Goal: Information Seeking & Learning: Check status

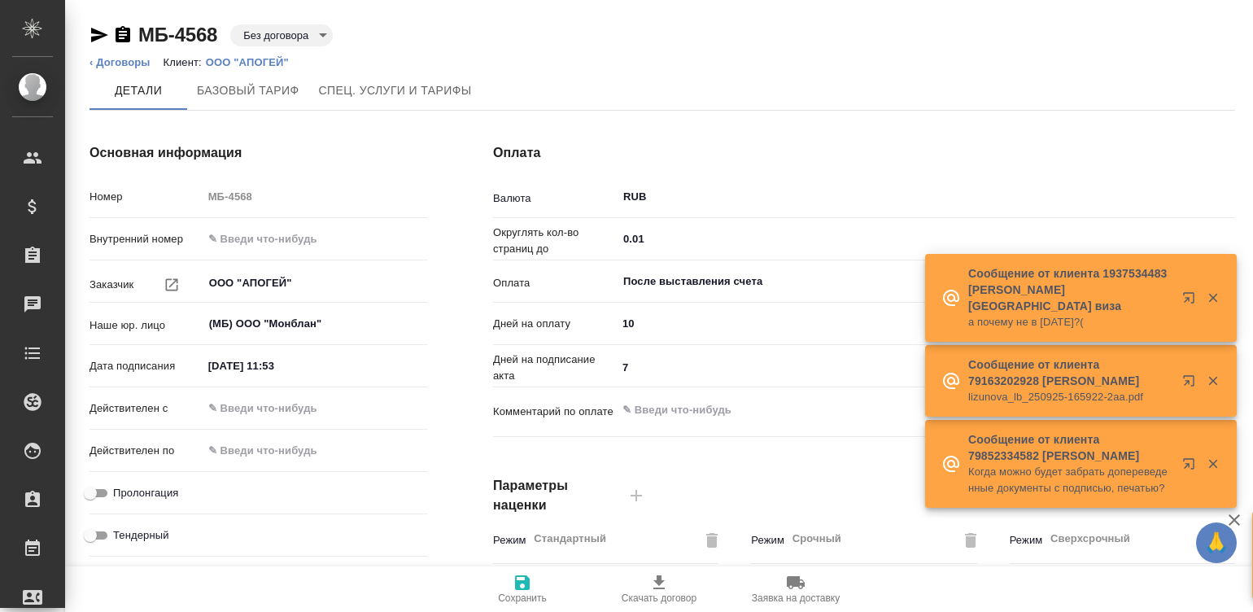
type input "Прайс_2025_филиалы"
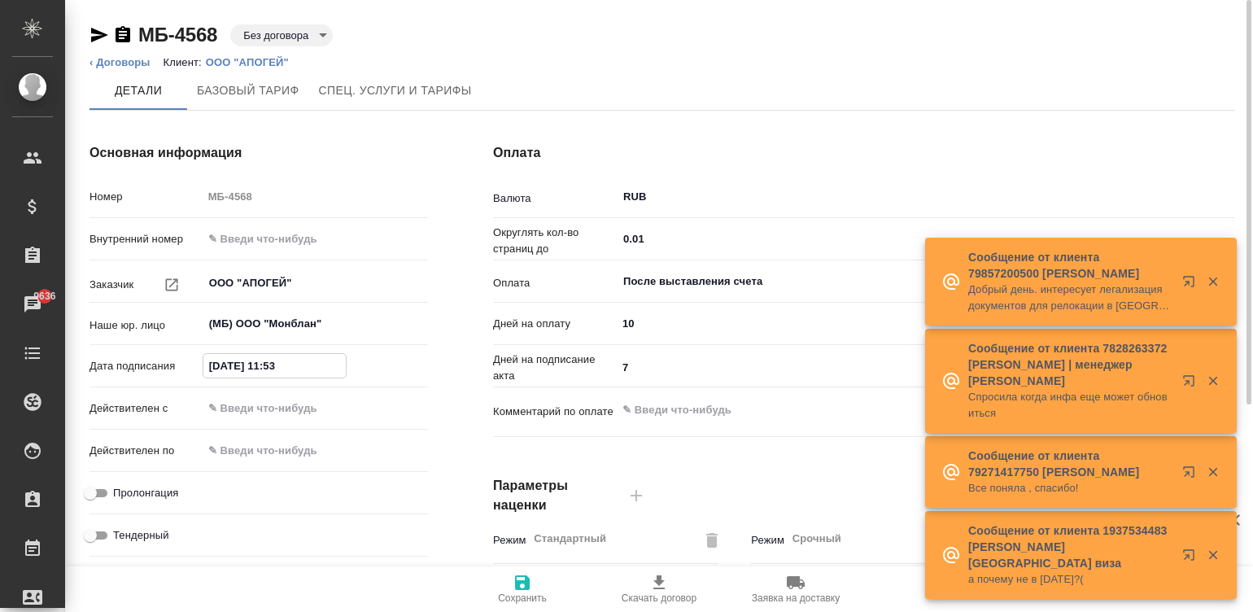
click at [320, 365] on input "24.09.2025 11:53" at bounding box center [274, 366] width 142 height 24
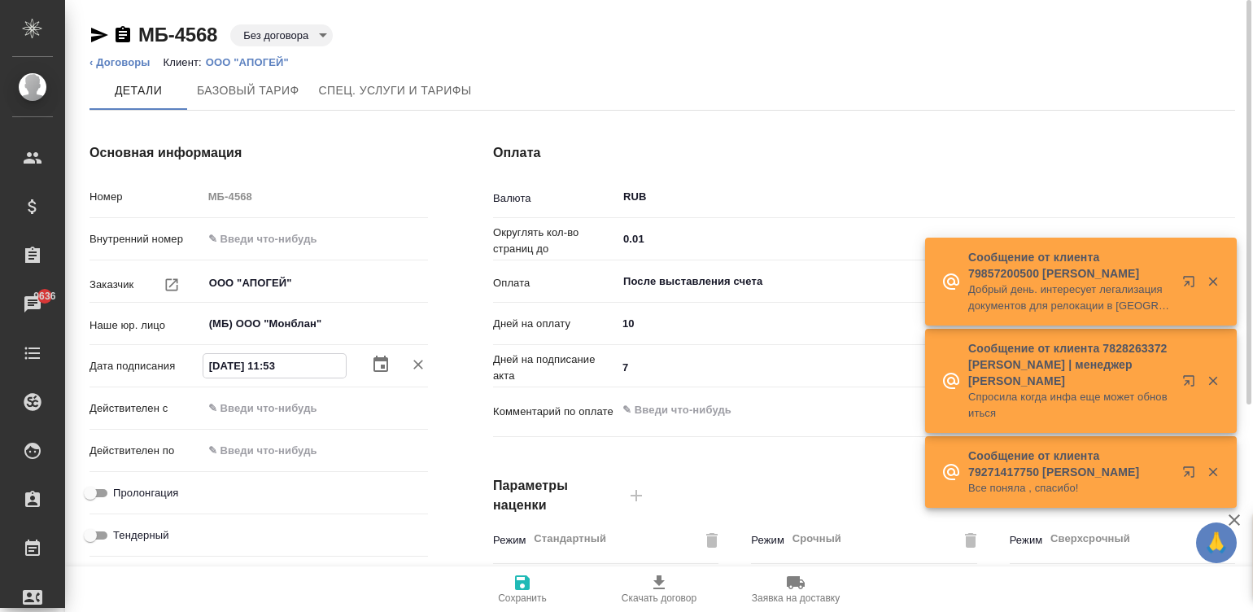
type input "2_.__.____ __:__"
type textarea "x"
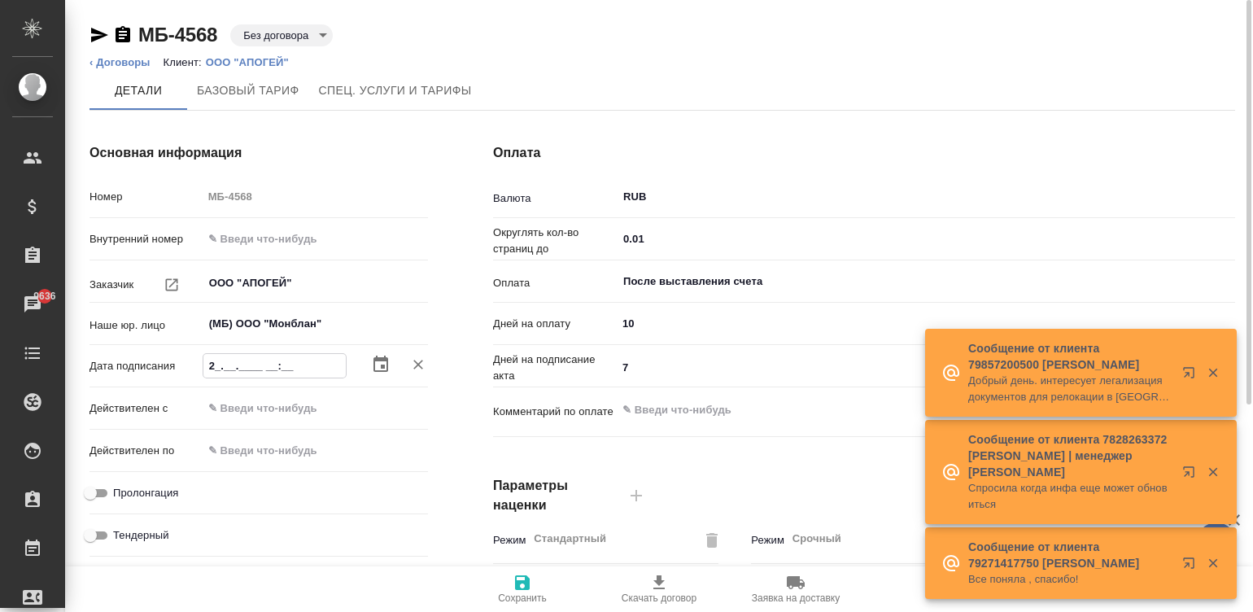
type input "24.__.____ __:__"
type textarea "x"
type input "24.0_.____ __:__"
type textarea "x"
type input "24.09.____ __:__"
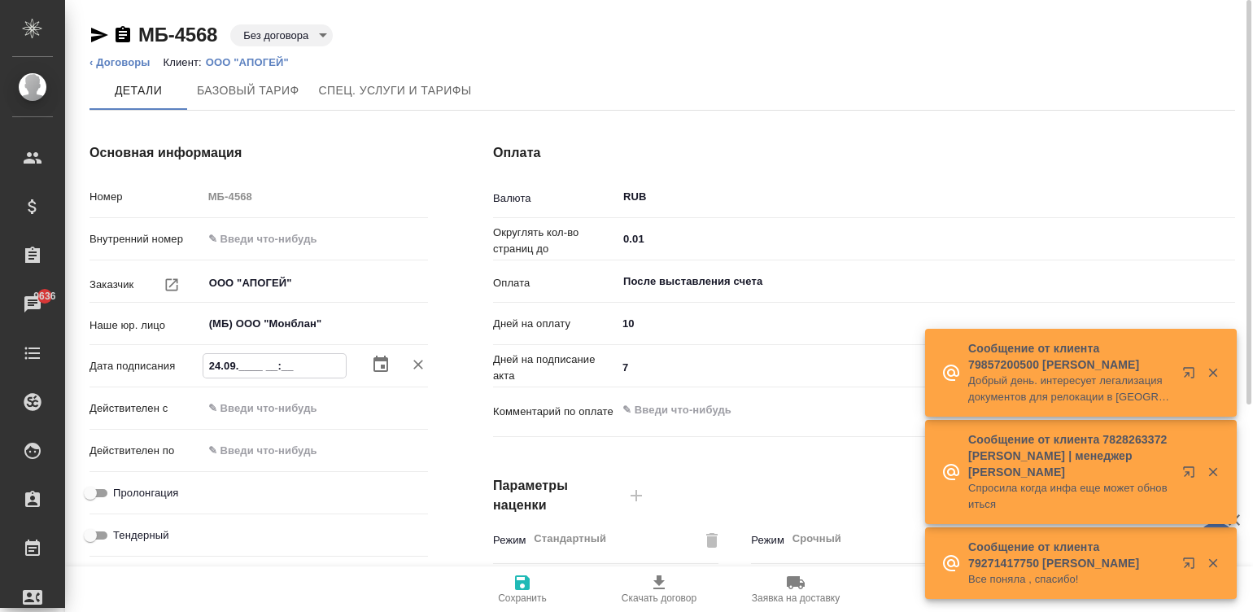
type textarea "x"
type input "24.09.0___ __:__"
type textarea "x"
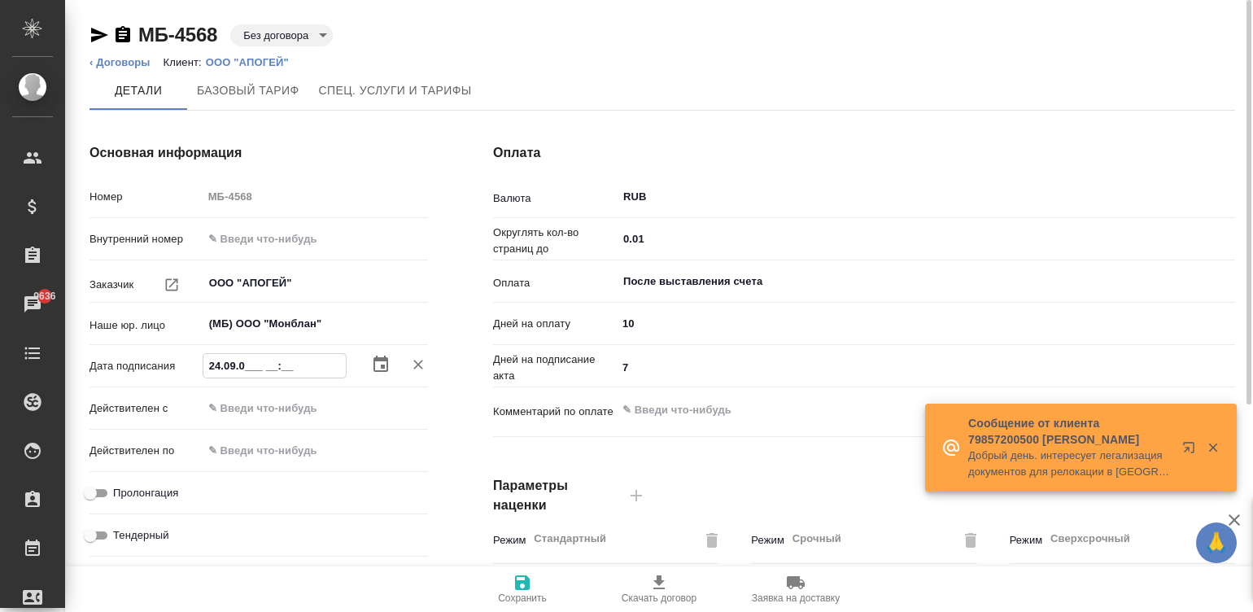
type input "24.09.____ __:__"
type textarea "x"
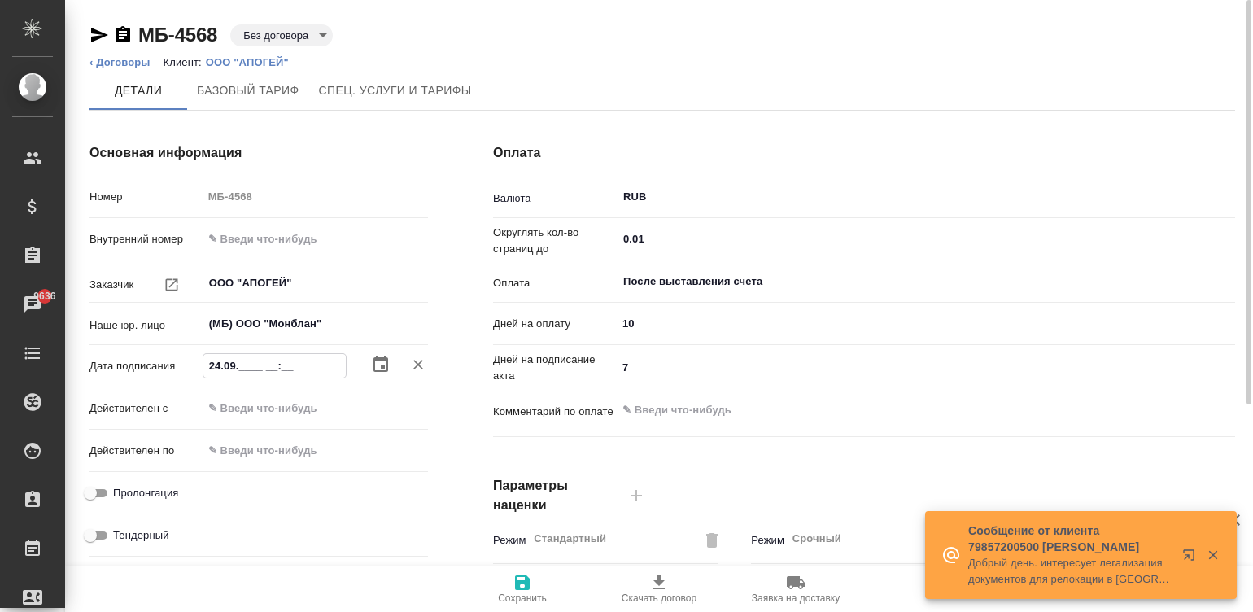
type input "24.09.2___ __:__"
type textarea "x"
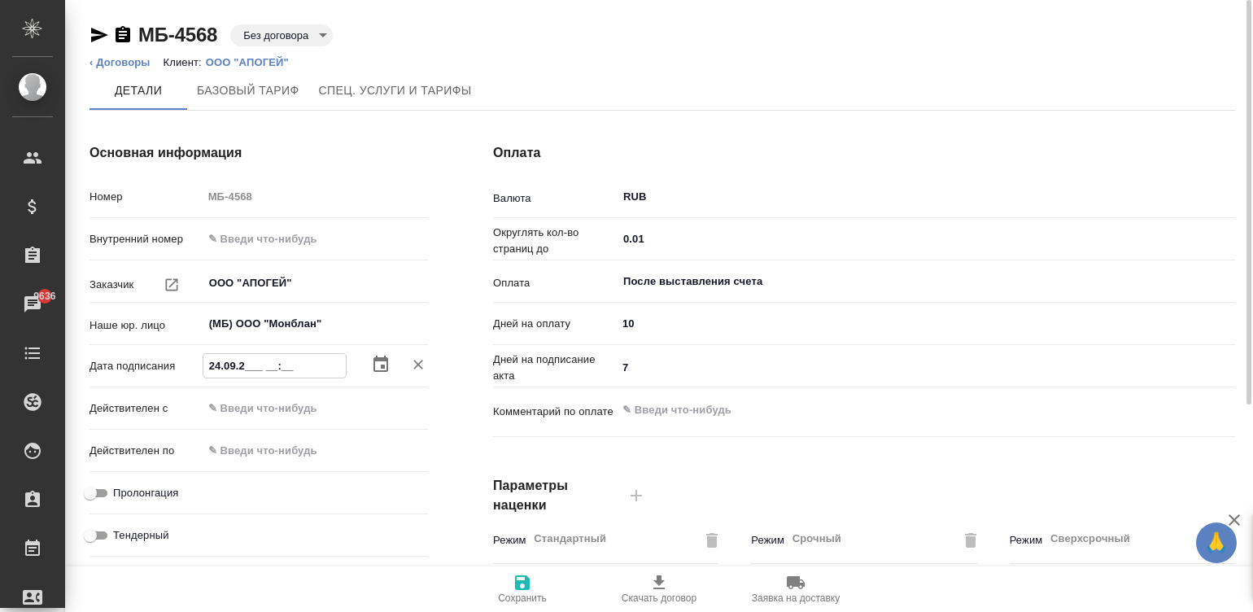
type input "24.09.20__ __:__"
type textarea "x"
type input "24.09.202_ __:__"
type textarea "x"
type input "24.09.2025 __:__"
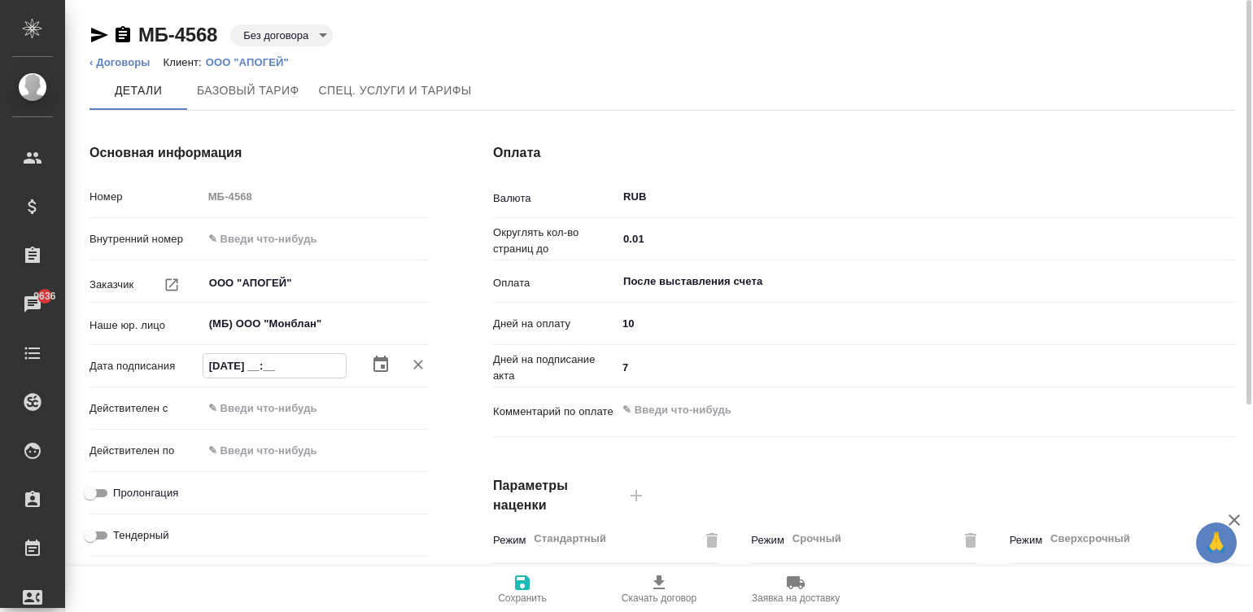
type textarea "x"
type input "24.09.2025 0_:__"
type textarea "x"
type input "24.09.2025 09:__"
type textarea "x"
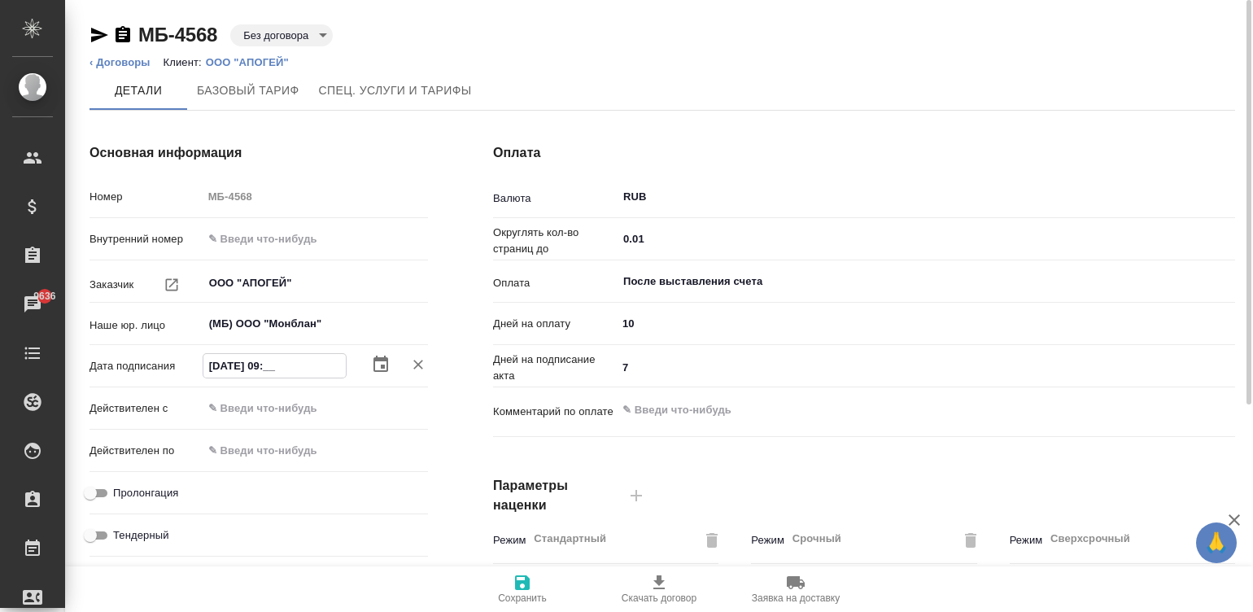
type input "24.09.2025 09:0_"
type textarea "x"
type input "24.09.2025 09:00"
type textarea "x"
type input "24.09.2025 09:00"
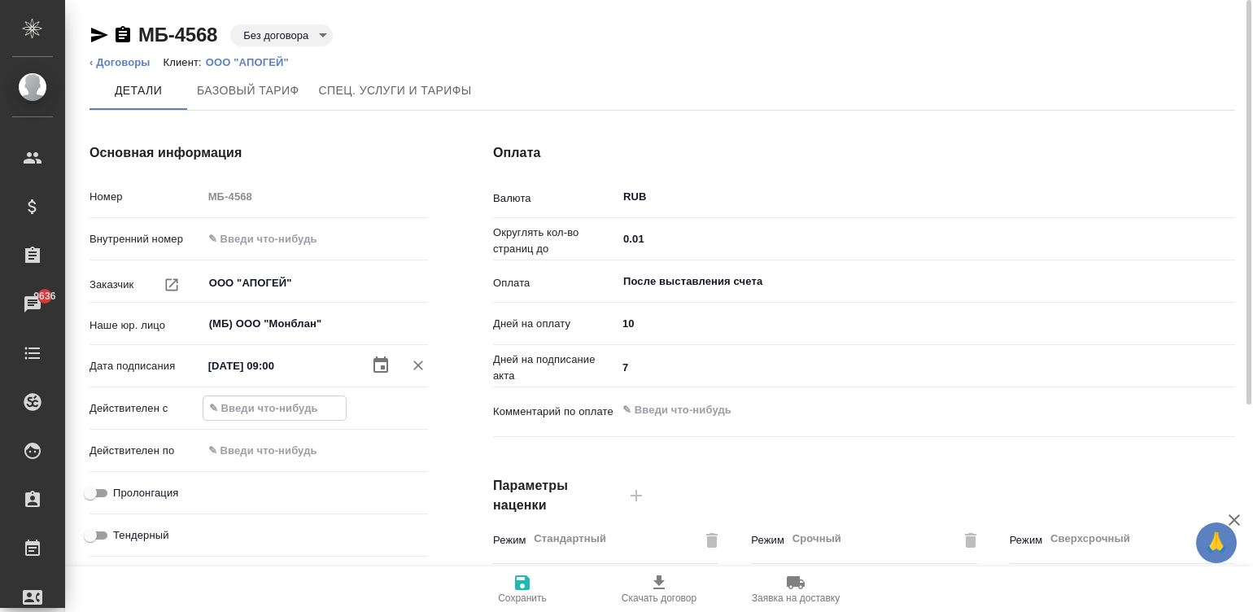
click at [282, 400] on input "text" at bounding box center [274, 408] width 142 height 24
paste input "24.09.2025 09:00"
type input "24.09.2025 09:00"
type textarea "x"
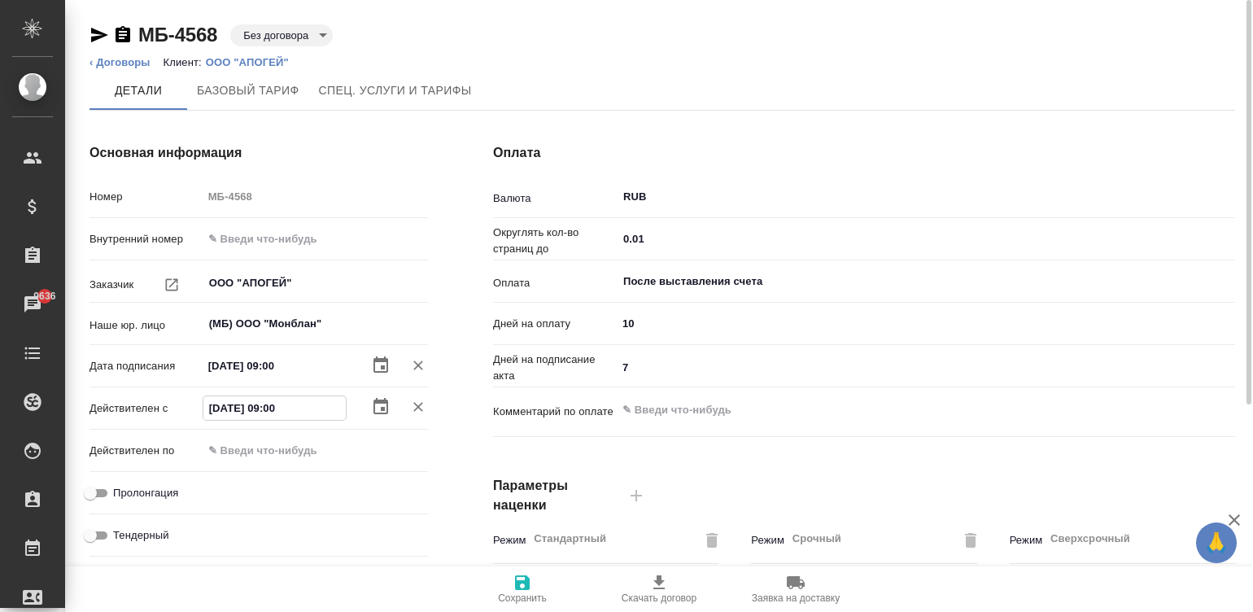
type input "24.09.2025 09:00"
click at [100, 488] on input "Пролонгация" at bounding box center [90, 493] width 59 height 20
checkbox input "true"
type textarea "x"
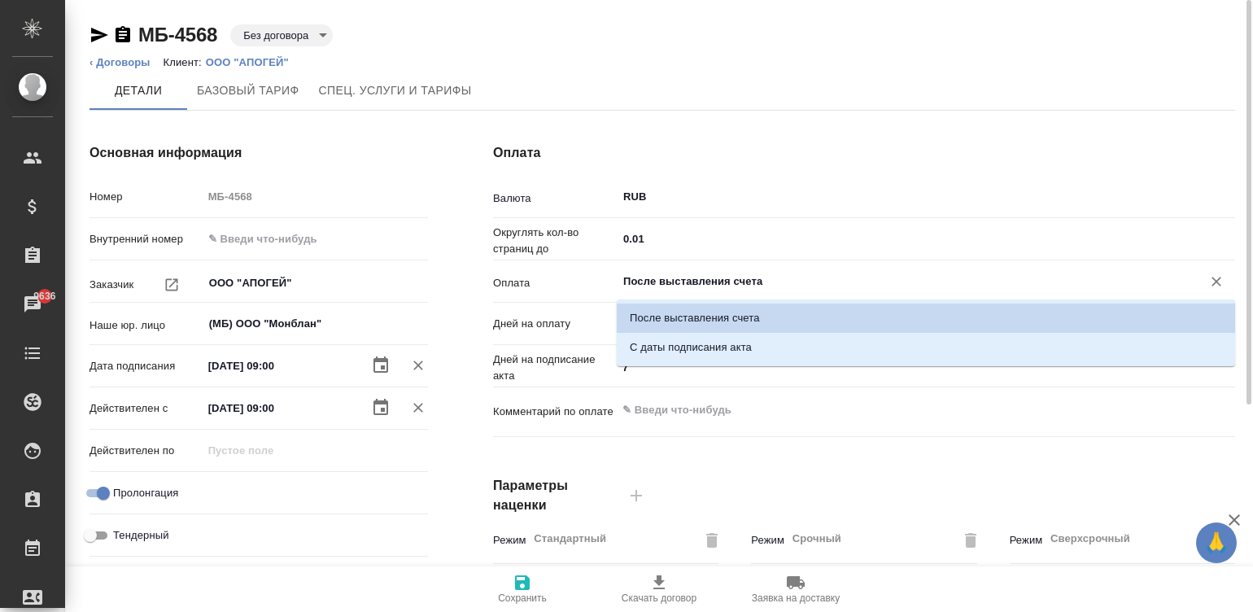
click at [761, 282] on input "После выставления счета" at bounding box center [899, 282] width 554 height 20
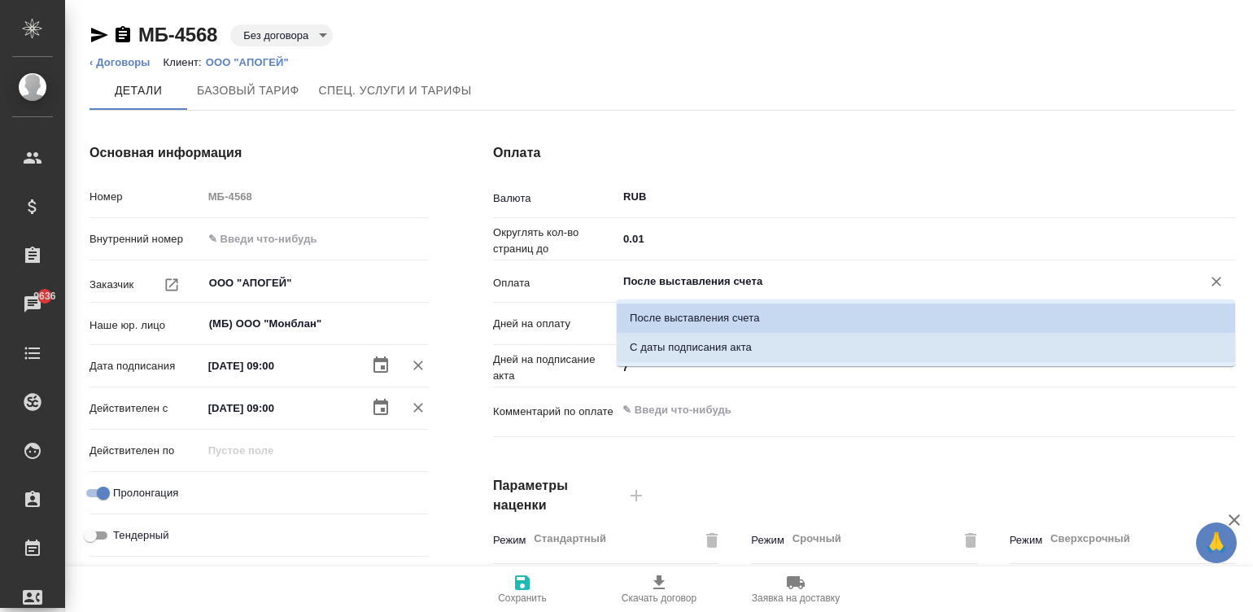
click at [709, 342] on p "С даты подписания акта" at bounding box center [691, 347] width 122 height 16
type input "С даты подписания акта"
type textarea "x"
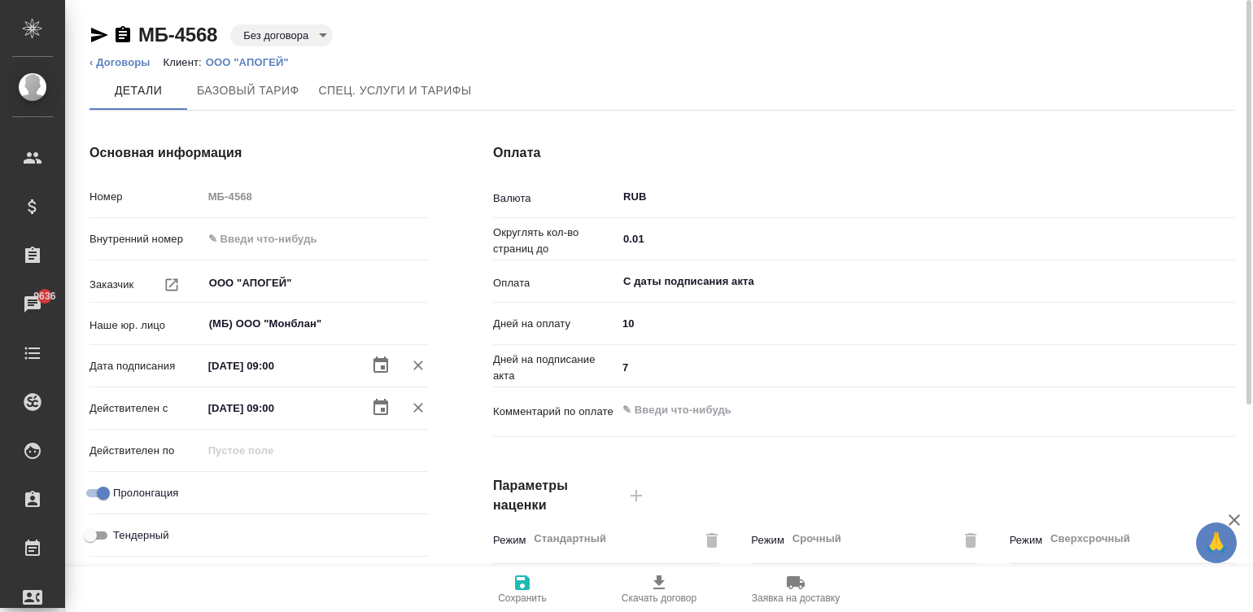
click at [458, 181] on div "Основная информация Номер МБ-4568 Внутренний номер Заказчик ООО "АПОГЕЙ" ​ Наше…" at bounding box center [259, 420] width 404 height 619
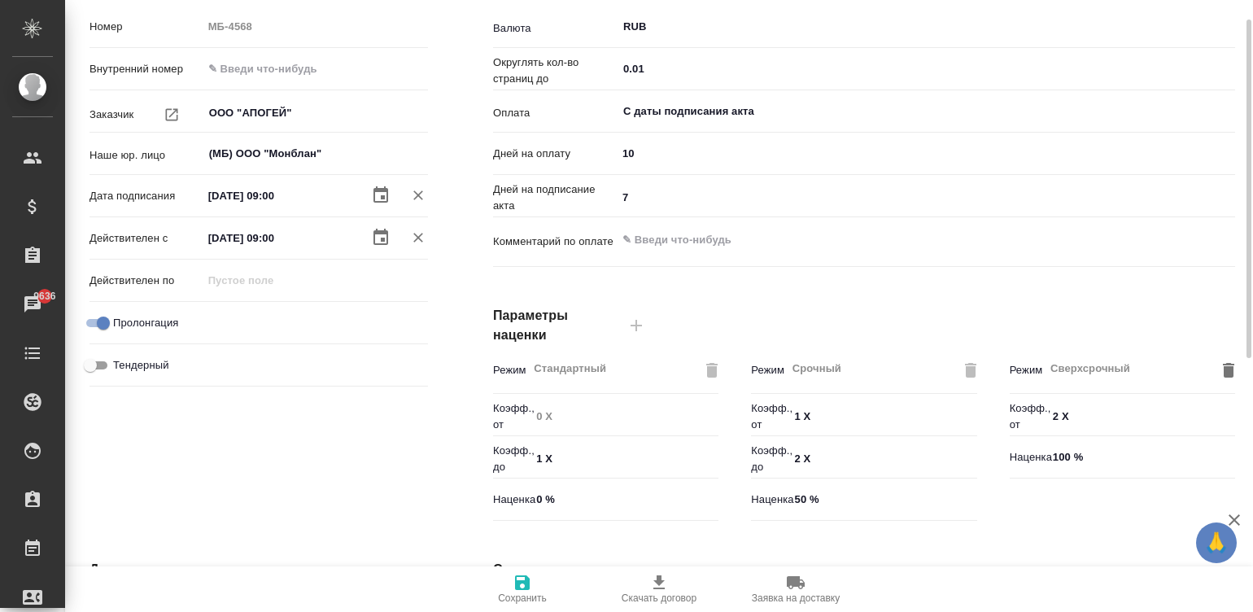
scroll to position [268, 0]
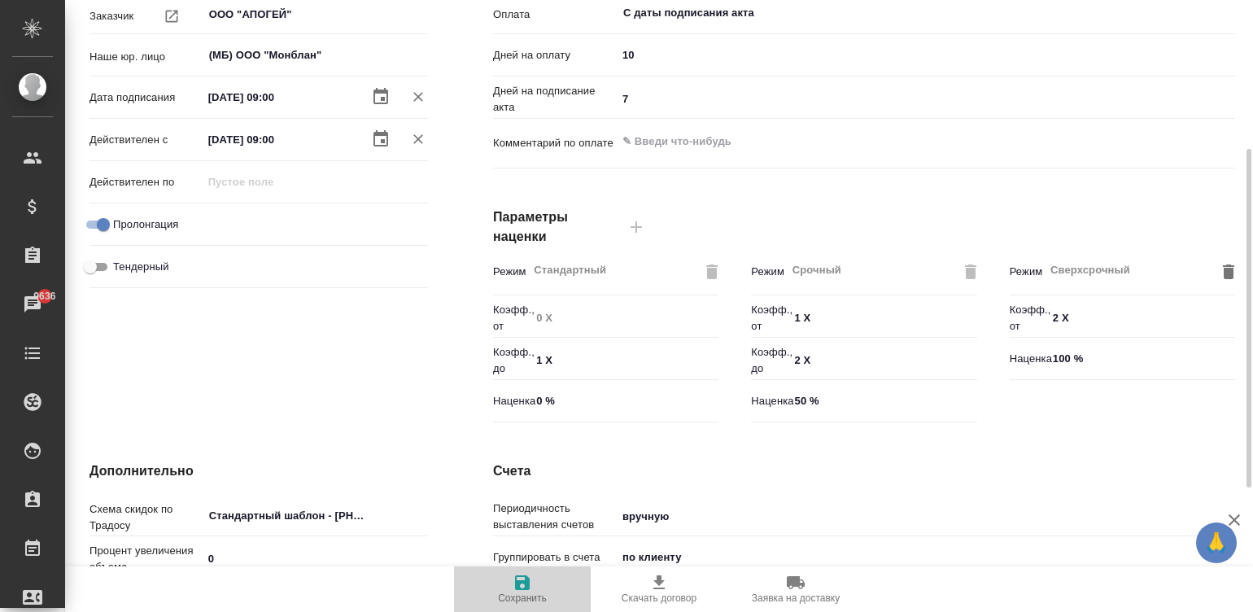
click at [530, 599] on span "Сохранить" at bounding box center [522, 597] width 49 height 11
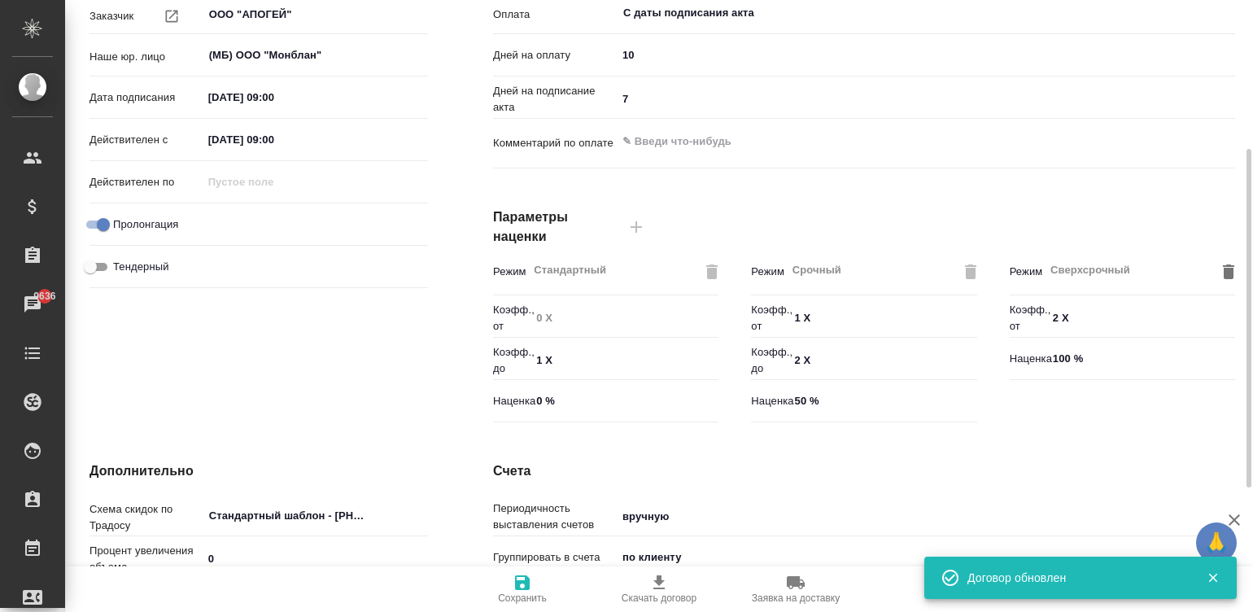
type input "Прайс_2025_филиалы"
click at [640, 598] on span "Скачать договор" at bounding box center [659, 597] width 75 height 11
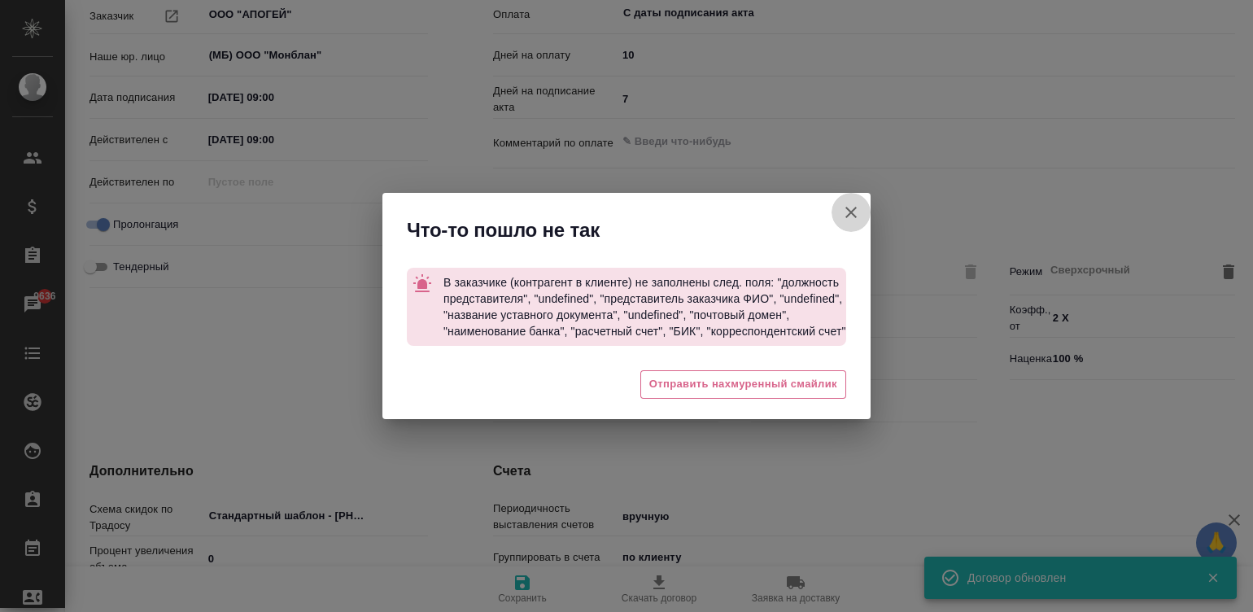
click at [849, 210] on icon "button" at bounding box center [850, 212] width 11 height 11
type textarea "x"
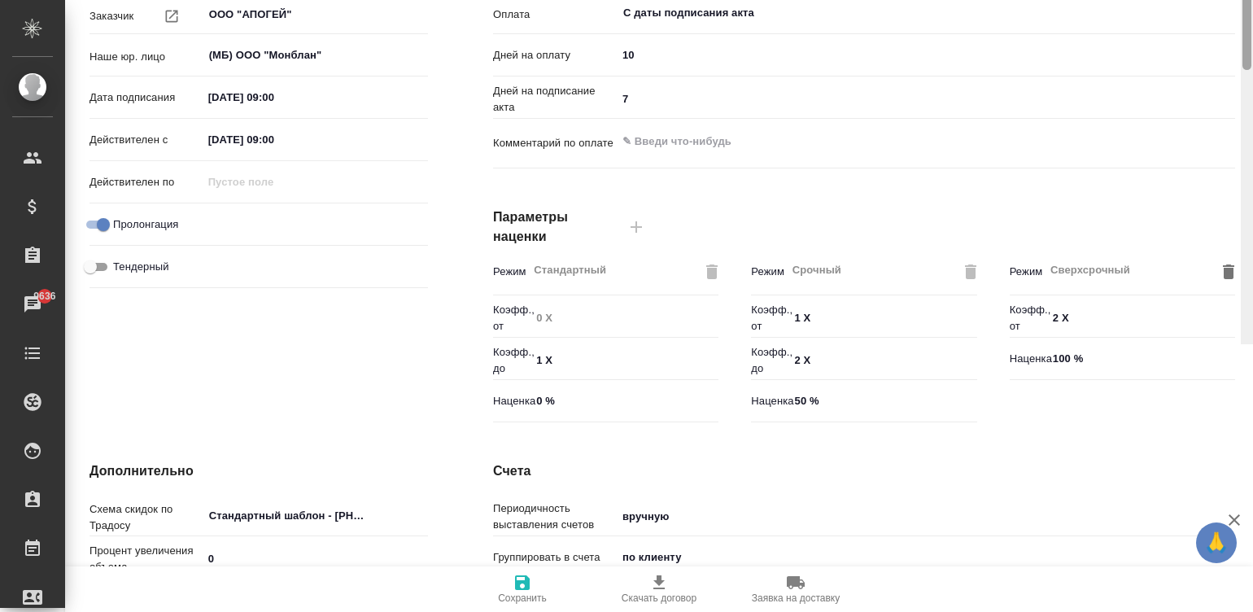
scroll to position [0, 0]
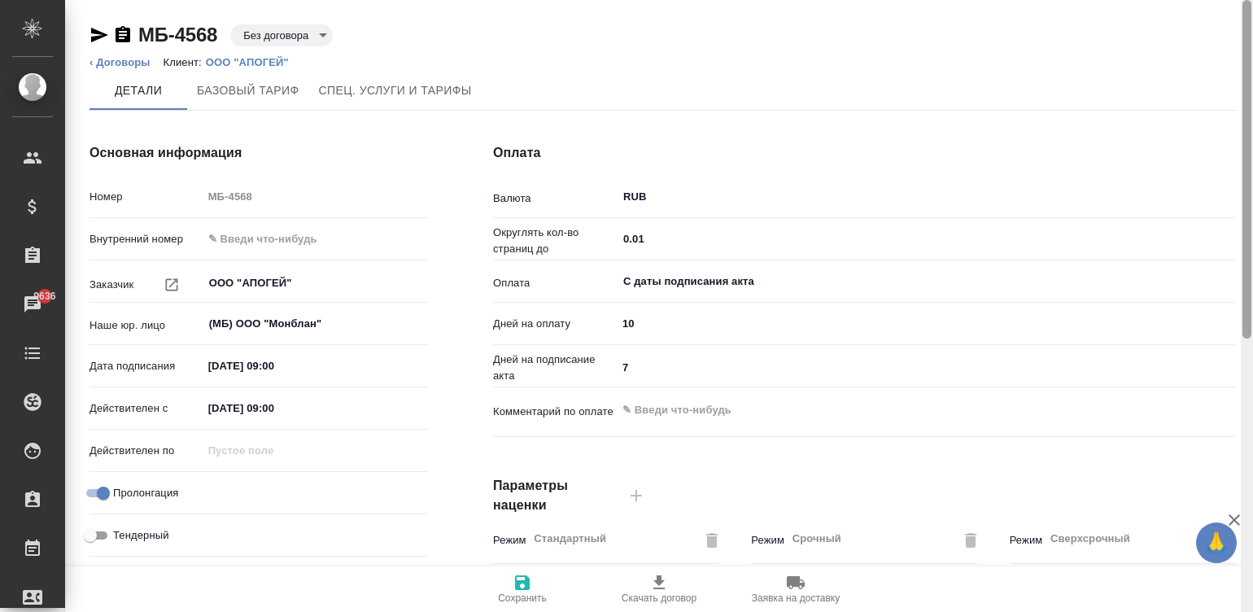
click at [1251, 19] on div at bounding box center [1247, 306] width 12 height 613
click at [245, 59] on p "ООО "АПОГЕЙ"" at bounding box center [253, 62] width 95 height 12
click at [249, 61] on p "ООО "АПОГЕЙ"" at bounding box center [253, 62] width 95 height 12
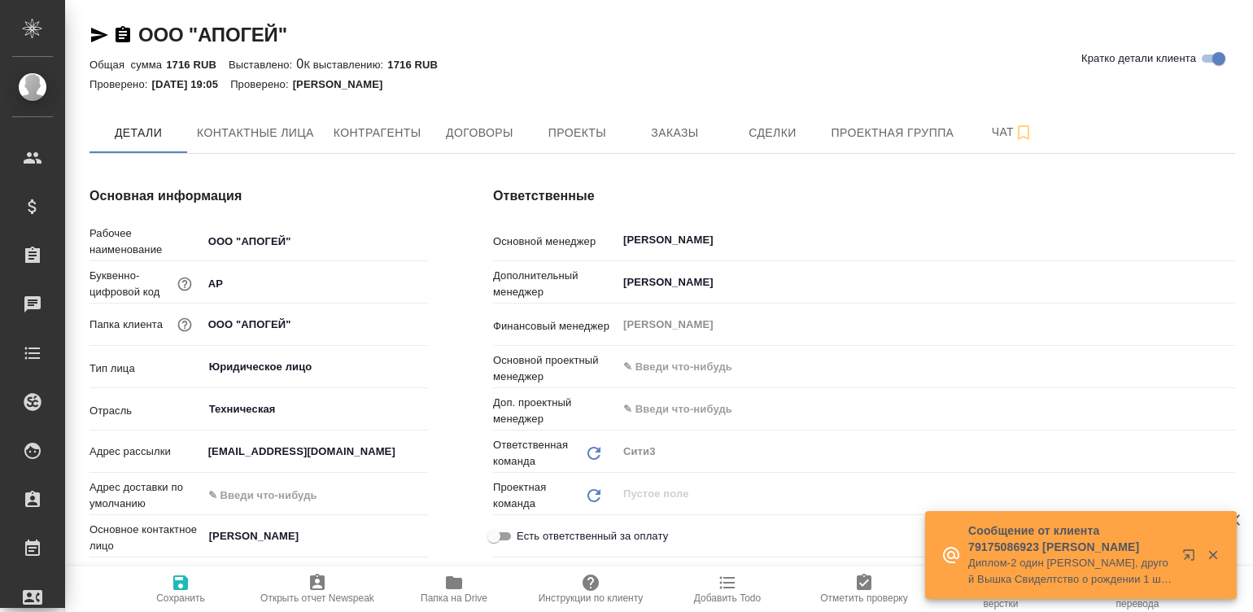
type textarea "x"
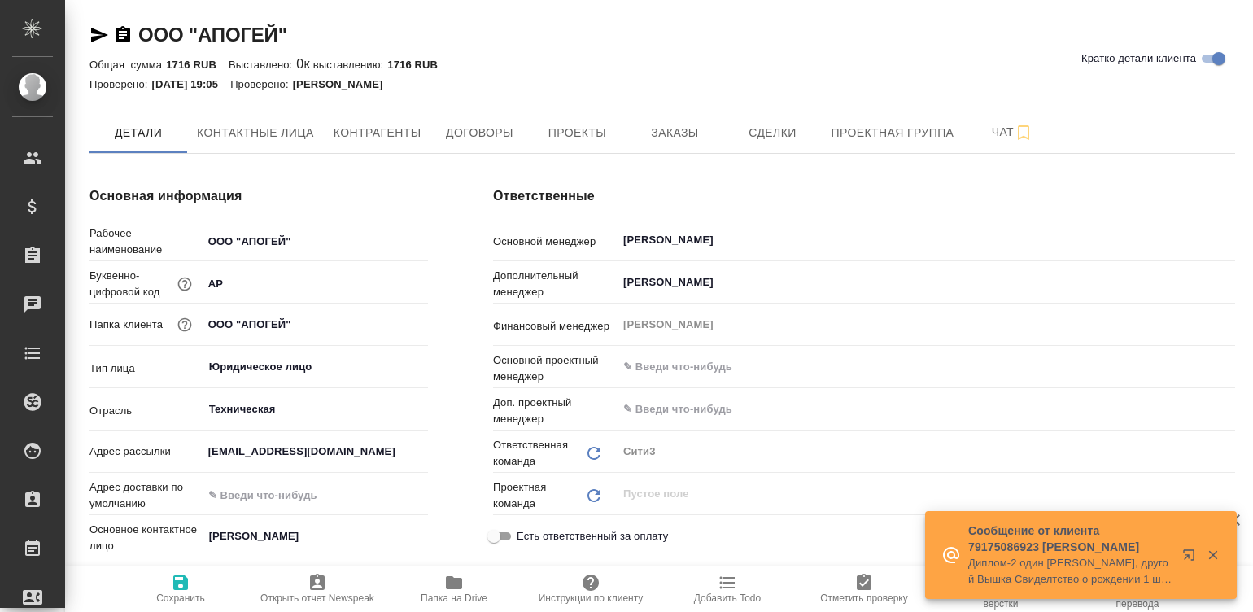
type textarea "x"
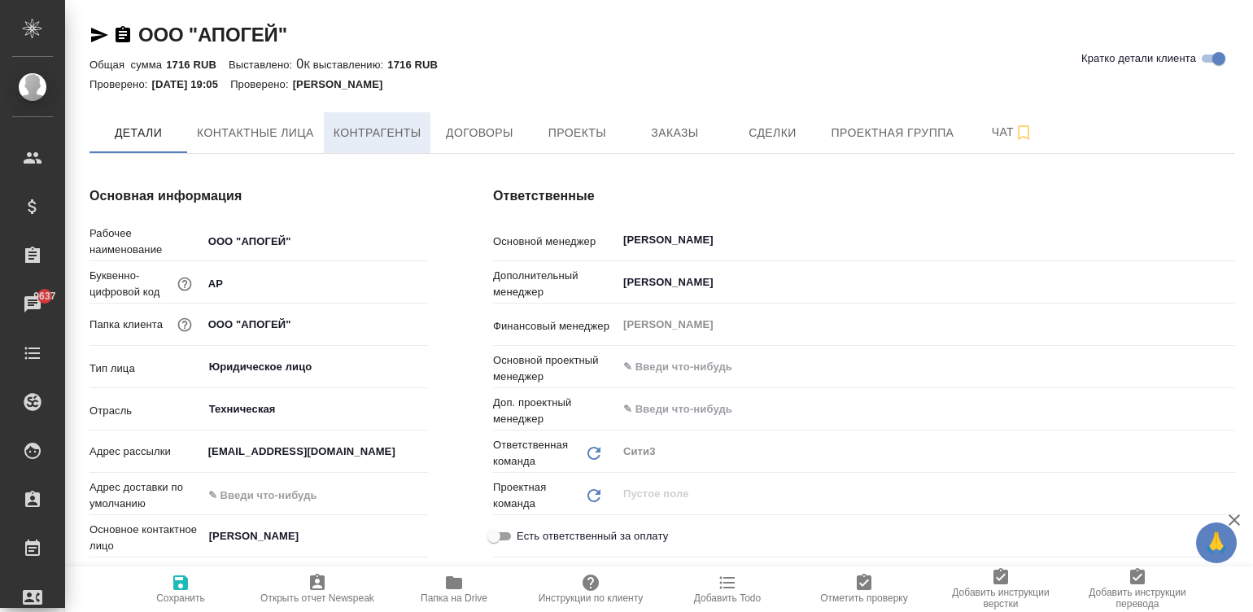
click at [378, 124] on span "Контрагенты" at bounding box center [378, 133] width 88 height 20
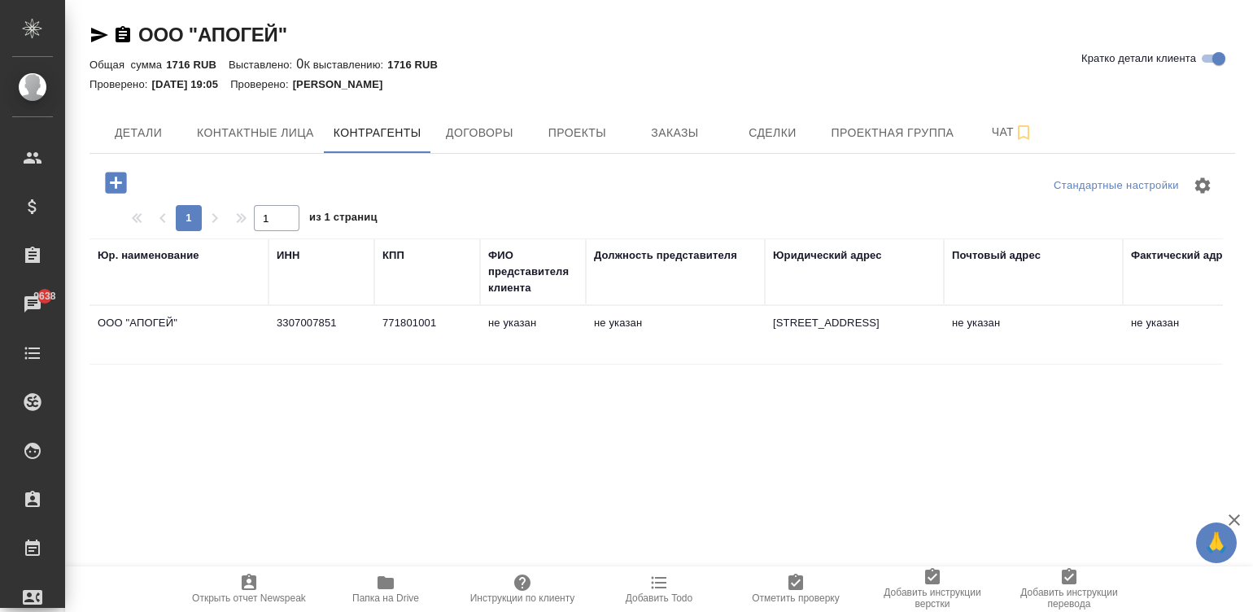
click at [788, 325] on td "107241, г. Москва, Черницынский проезд, дом 3, строение 5, этаж 2, офис 1" at bounding box center [854, 335] width 179 height 57
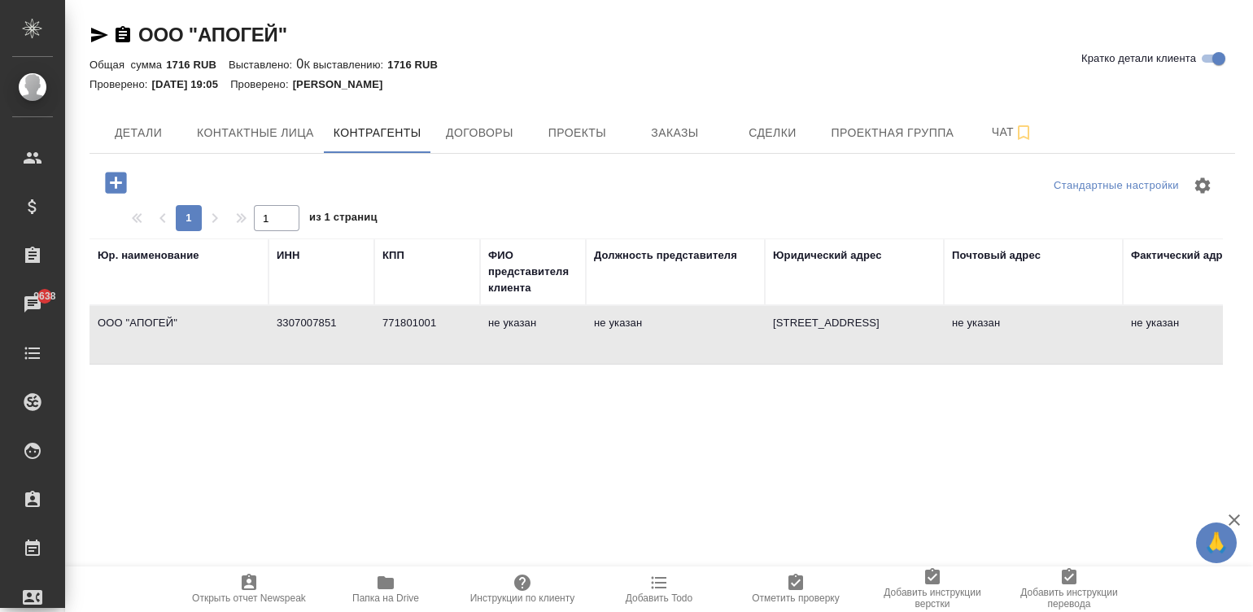
click at [788, 325] on td "107241, г. Москва, Черницынский проезд, дом 3, строение 5, этаж 2, офис 1" at bounding box center [854, 335] width 179 height 57
type textarea "ООО "АПОГЕЙ""
type input "3307007851"
type input "771801001"
type textarea "107241, г. Москва, Черницынский проезд, дом 3, строение 5, этаж 2, офис 1"
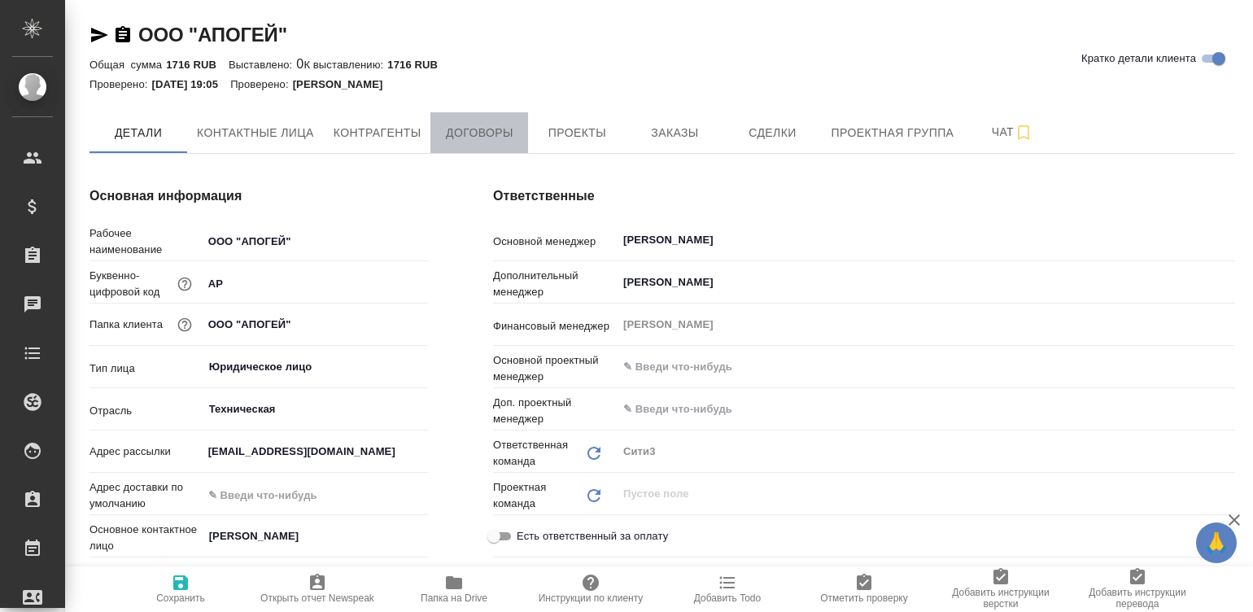
click at [484, 132] on span "Договоры" at bounding box center [479, 133] width 78 height 20
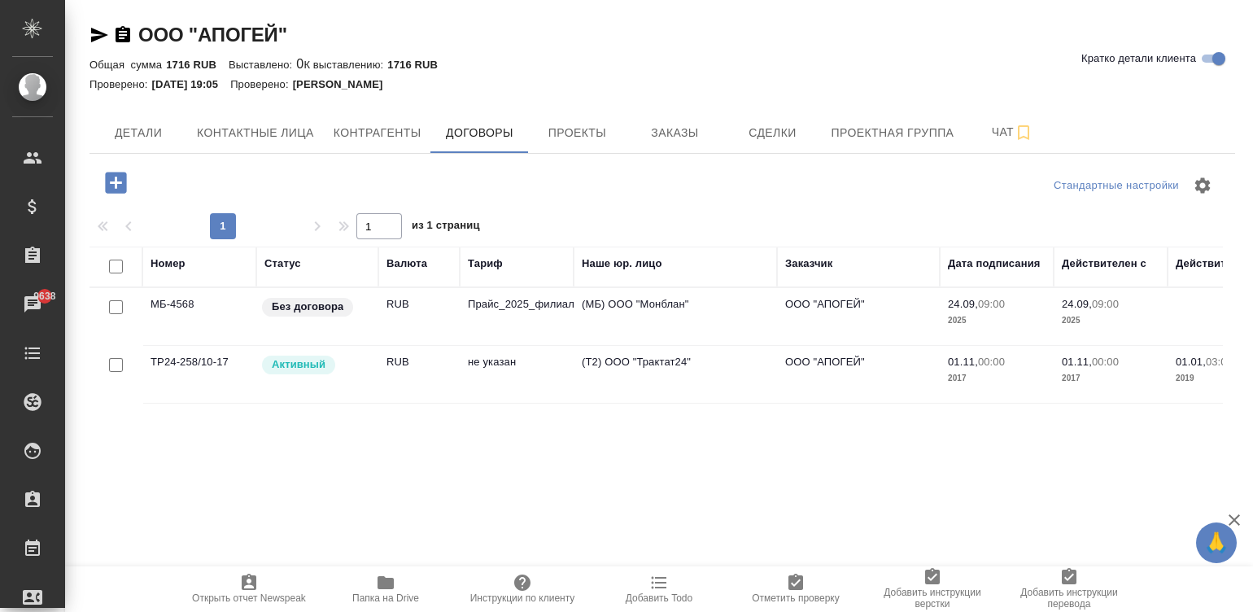
click at [634, 357] on td "(Т2) ООО "Трактат24"" at bounding box center [675, 374] width 203 height 57
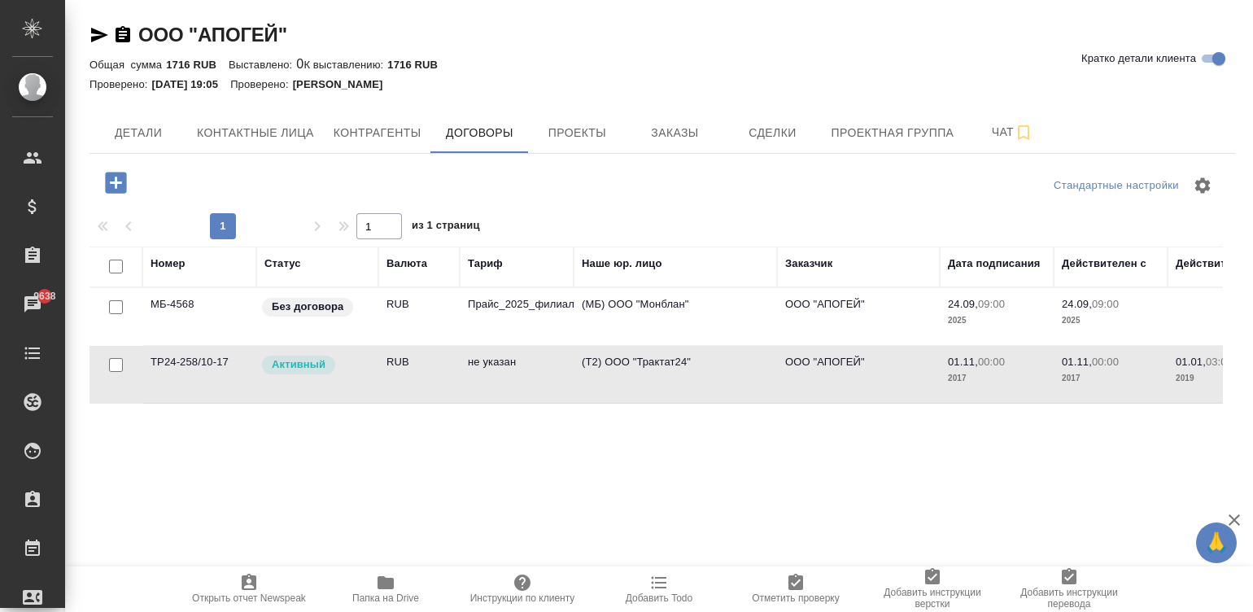
click at [634, 357] on td "(Т2) ООО "Трактат24"" at bounding box center [675, 374] width 203 height 57
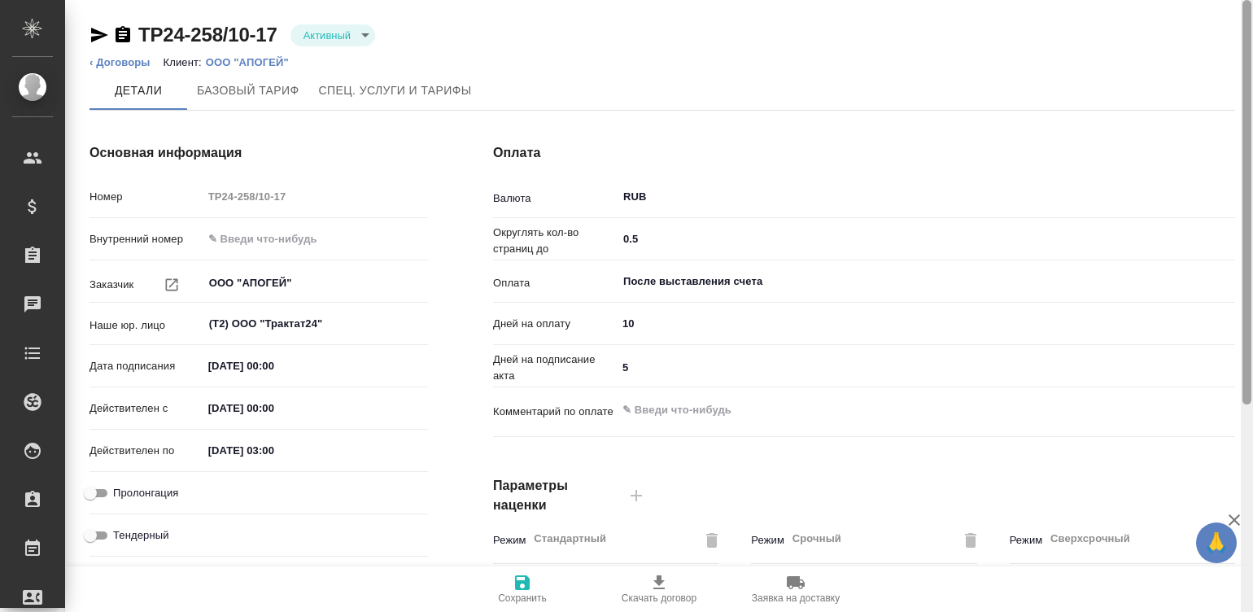
scroll to position [494, 0]
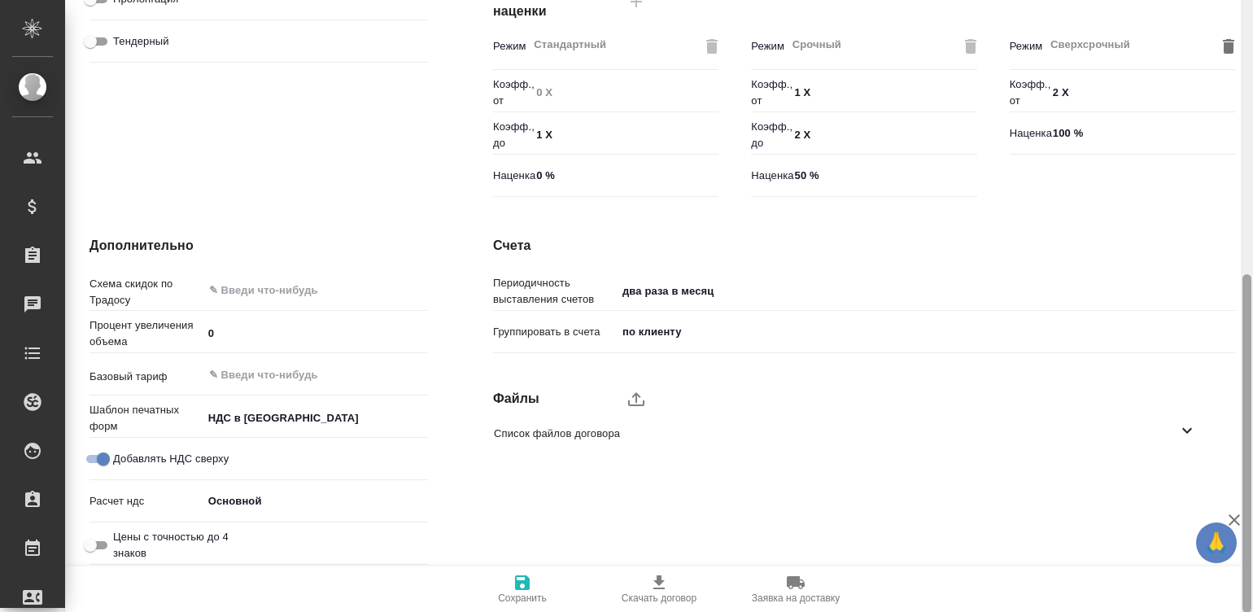
click at [1242, 447] on div at bounding box center [1247, 306] width 12 height 613
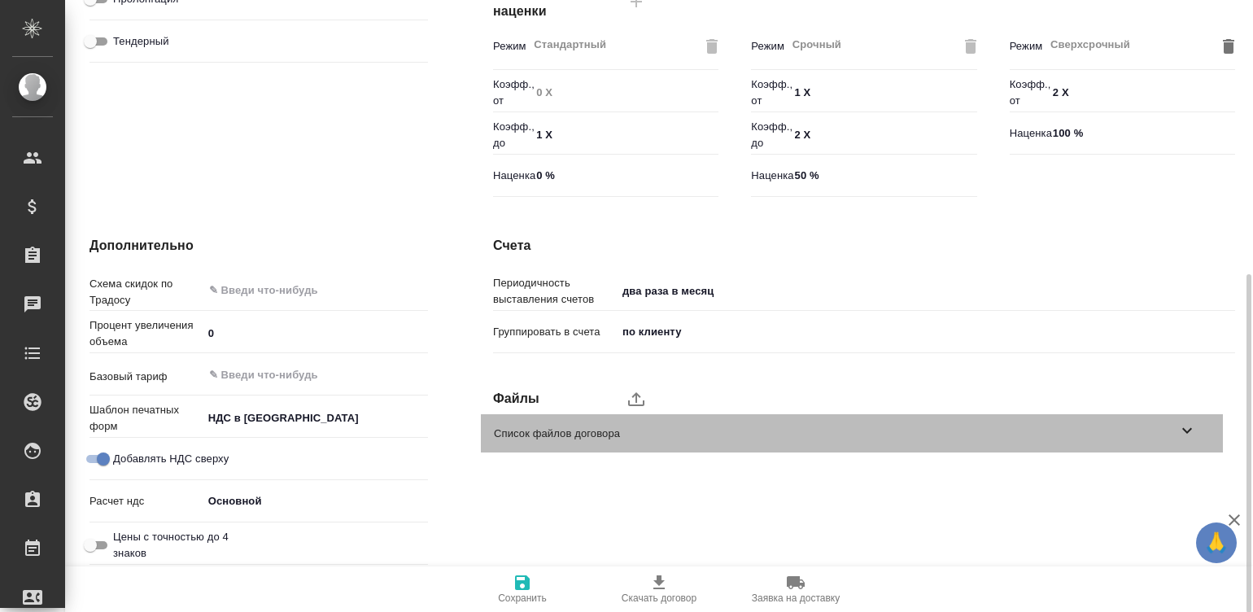
click at [1167, 435] on span "Список файлов договора" at bounding box center [835, 433] width 683 height 16
click at [692, 416] on div "Список файлов договора" at bounding box center [852, 433] width 742 height 38
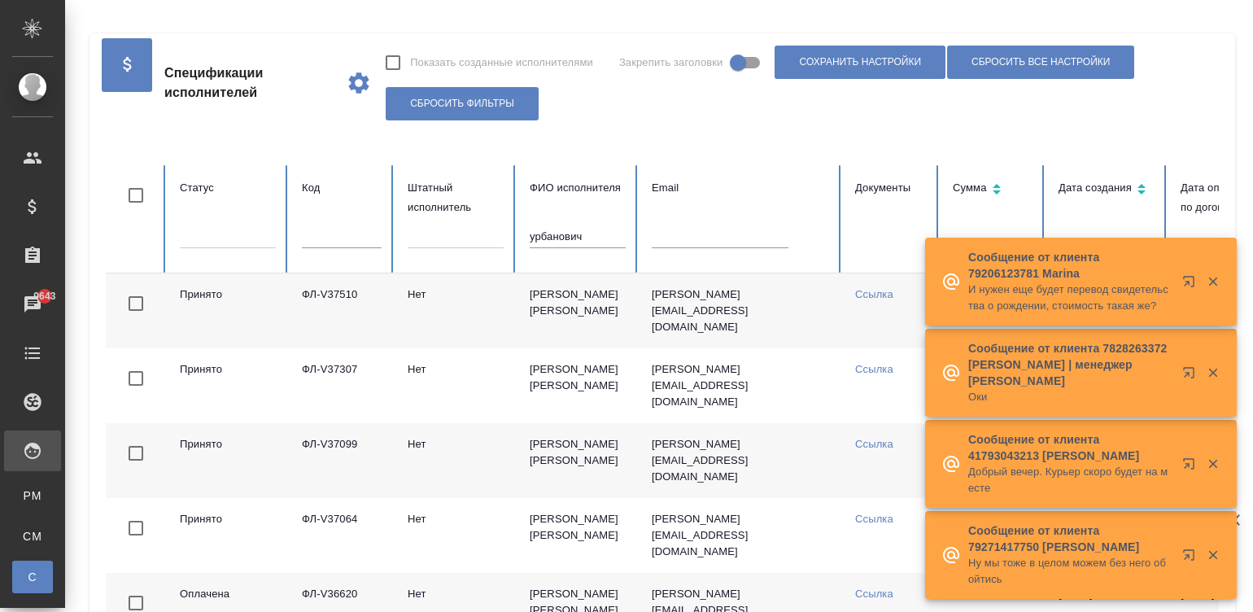
scroll to position [0, 122]
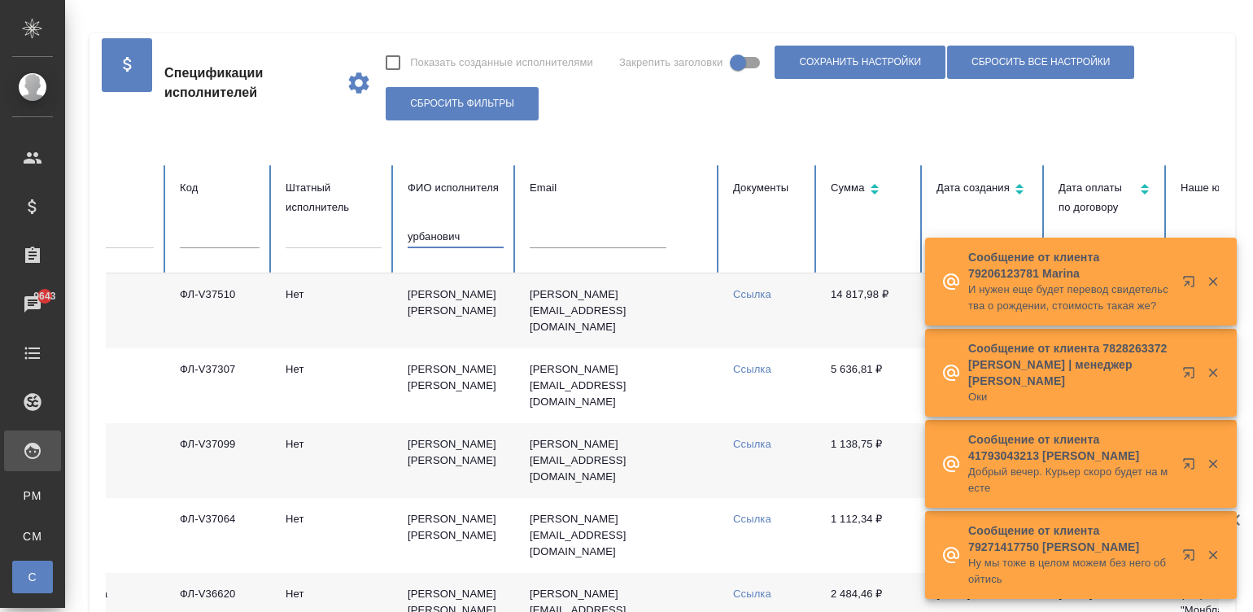
click at [466, 232] on input "урбанович" at bounding box center [456, 236] width 96 height 23
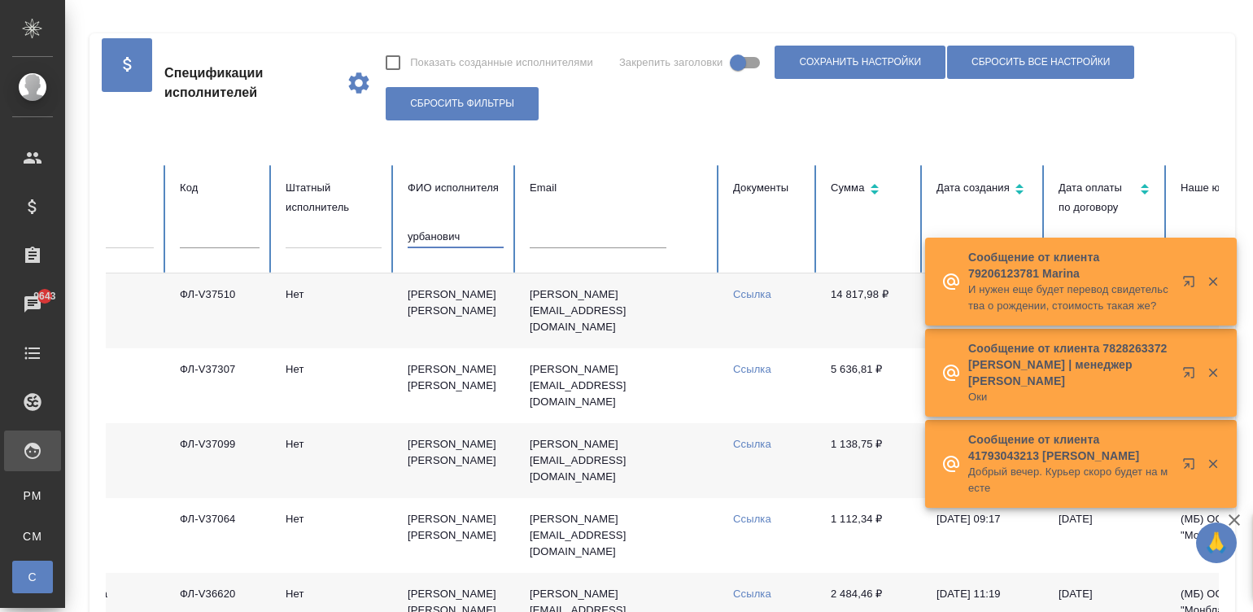
click at [466, 232] on input "урбанович" at bounding box center [456, 236] width 96 height 23
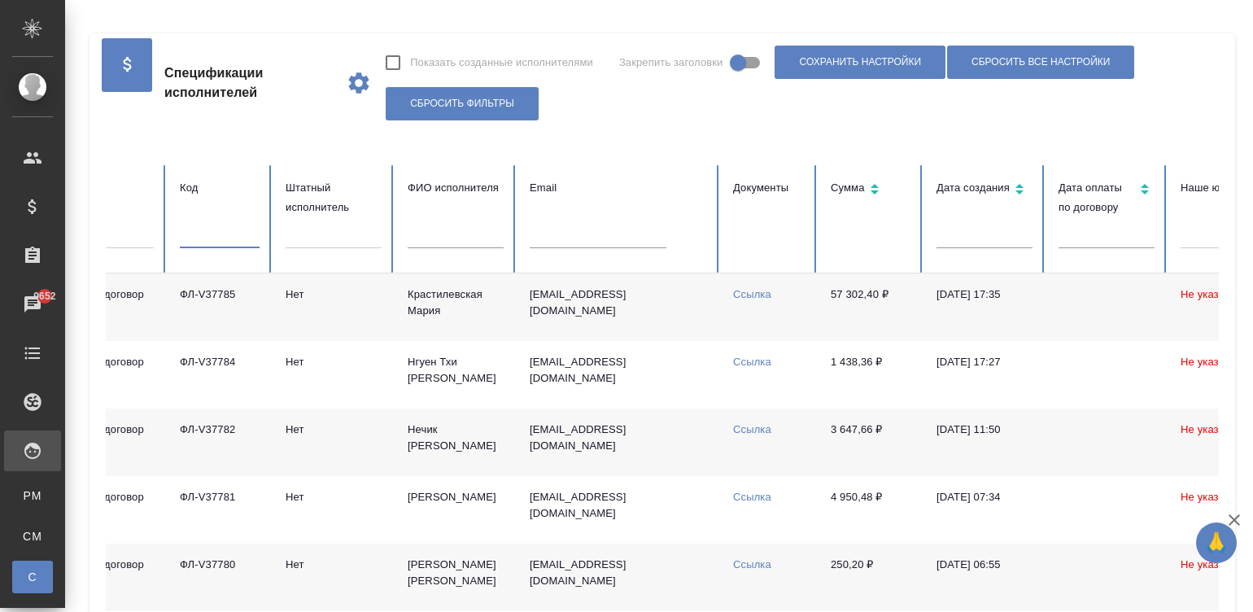
click at [211, 236] on input "text" at bounding box center [220, 236] width 80 height 23
paste input "ФЛ--V37235"
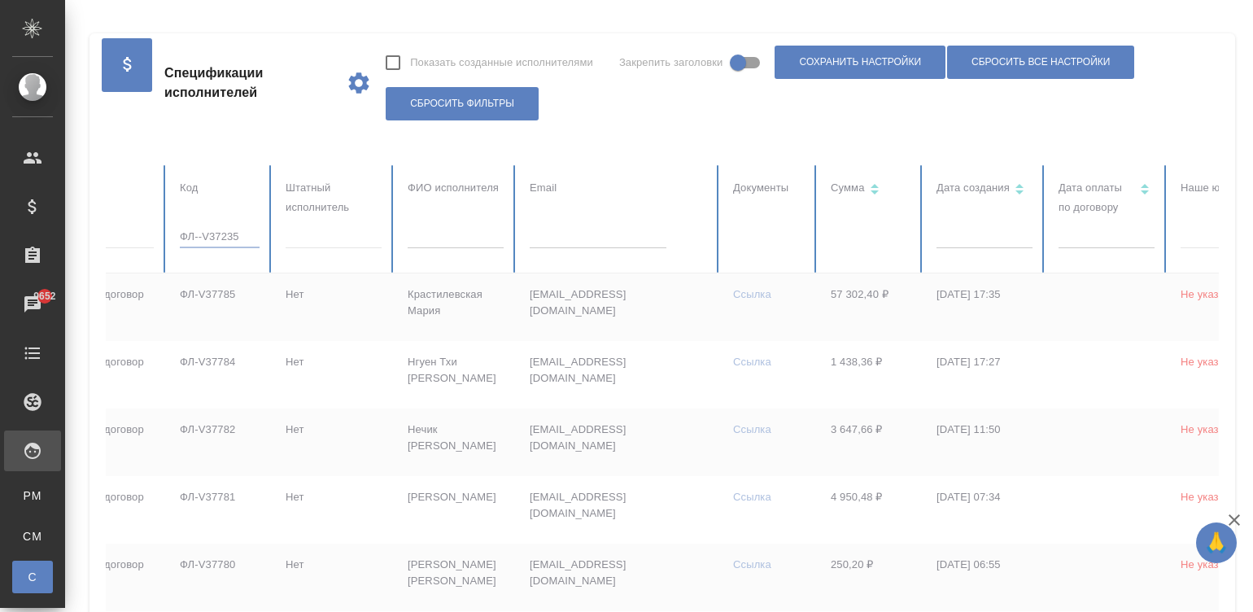
type input "ФЛ--V37235"
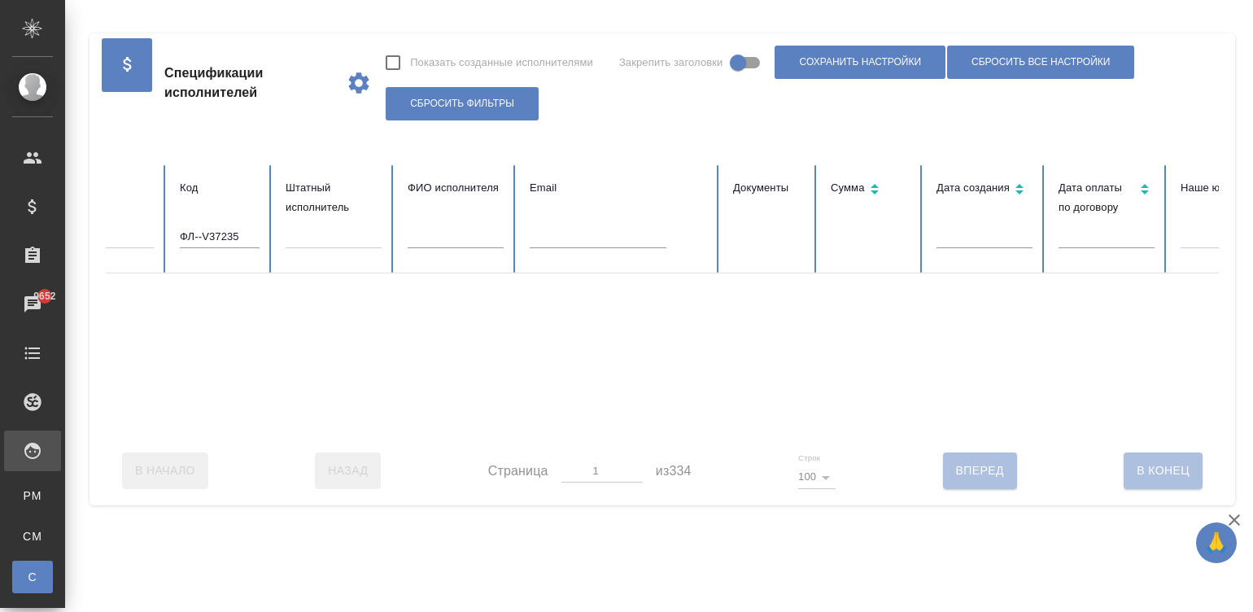
checkbox input "true"
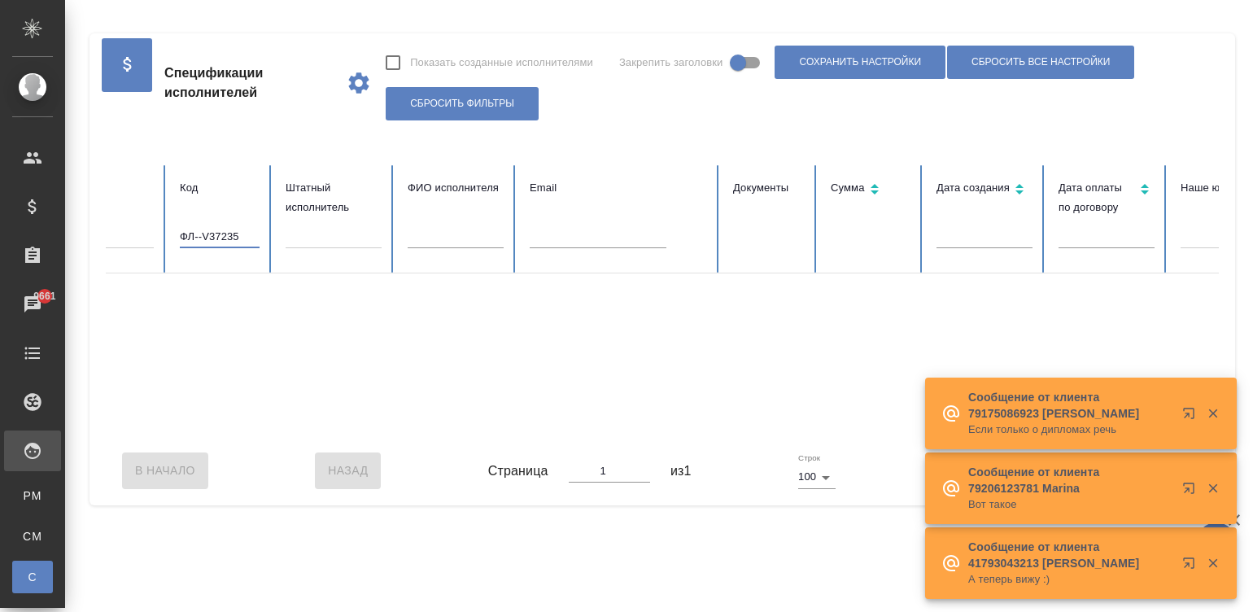
click at [195, 234] on input "ФЛ--V37235" at bounding box center [220, 236] width 80 height 23
type input "ФЛ-V37235"
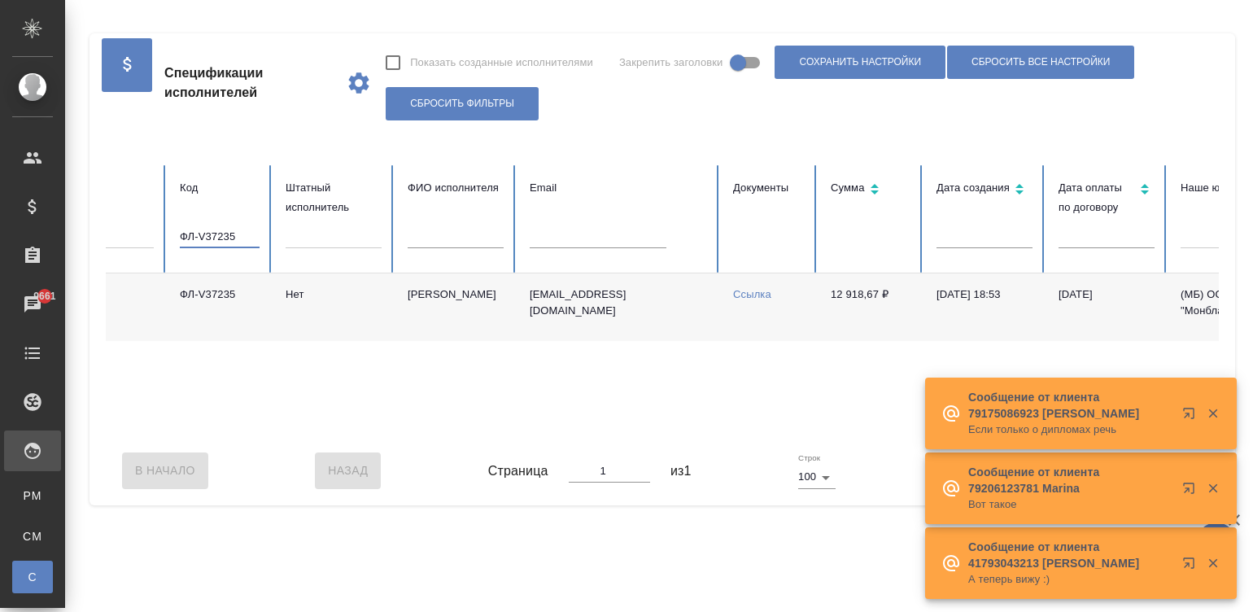
checkbox input "false"
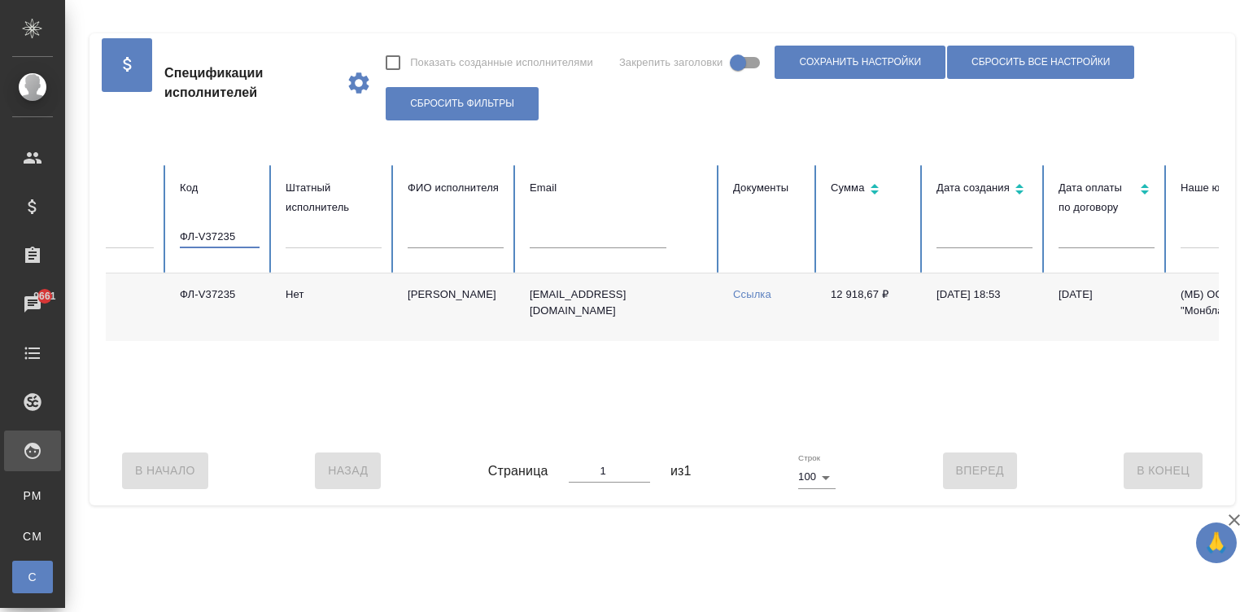
click at [215, 230] on input "ФЛ-V37235" at bounding box center [220, 236] width 80 height 23
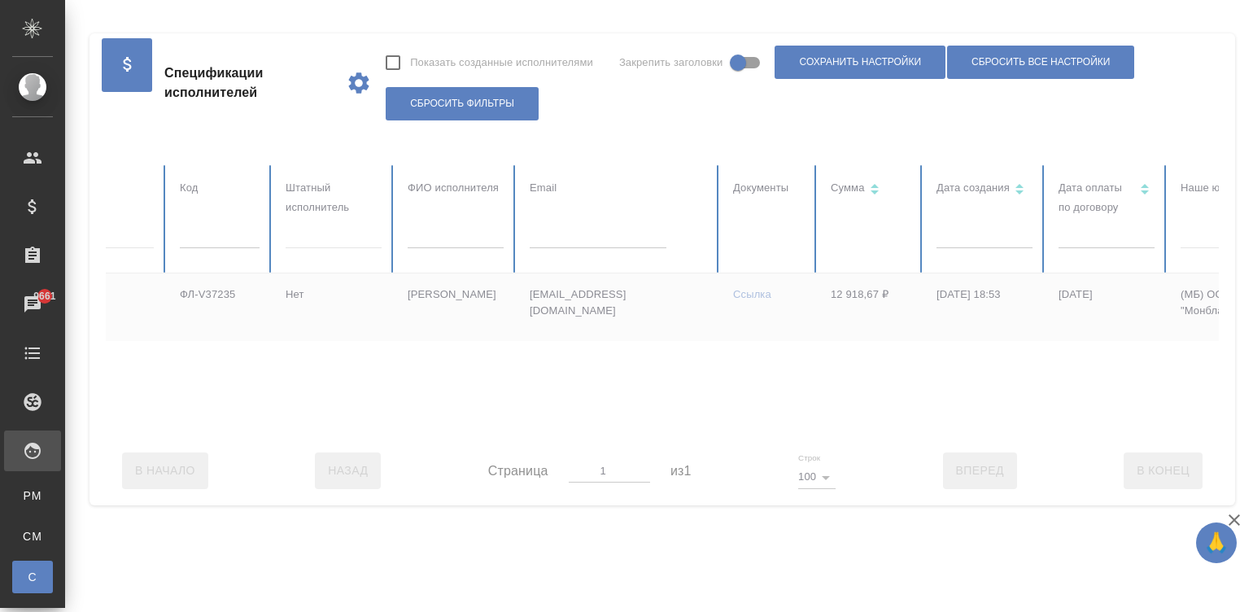
click at [468, 231] on div at bounding box center [855, 300] width 1743 height 271
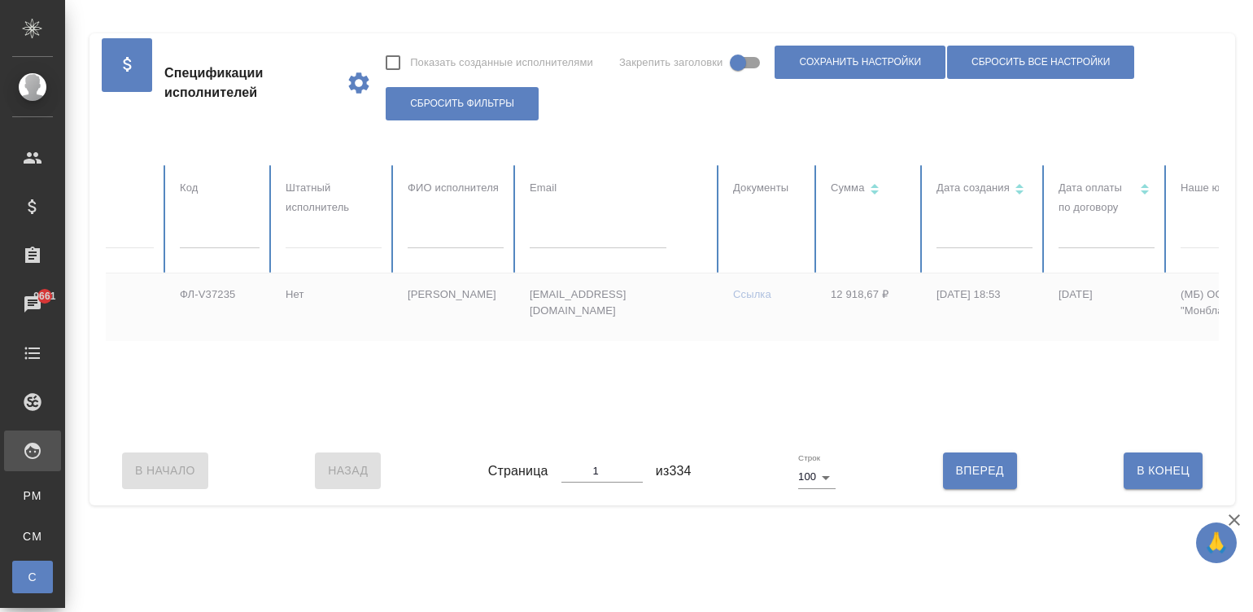
click at [468, 231] on input "text" at bounding box center [456, 236] width 96 height 23
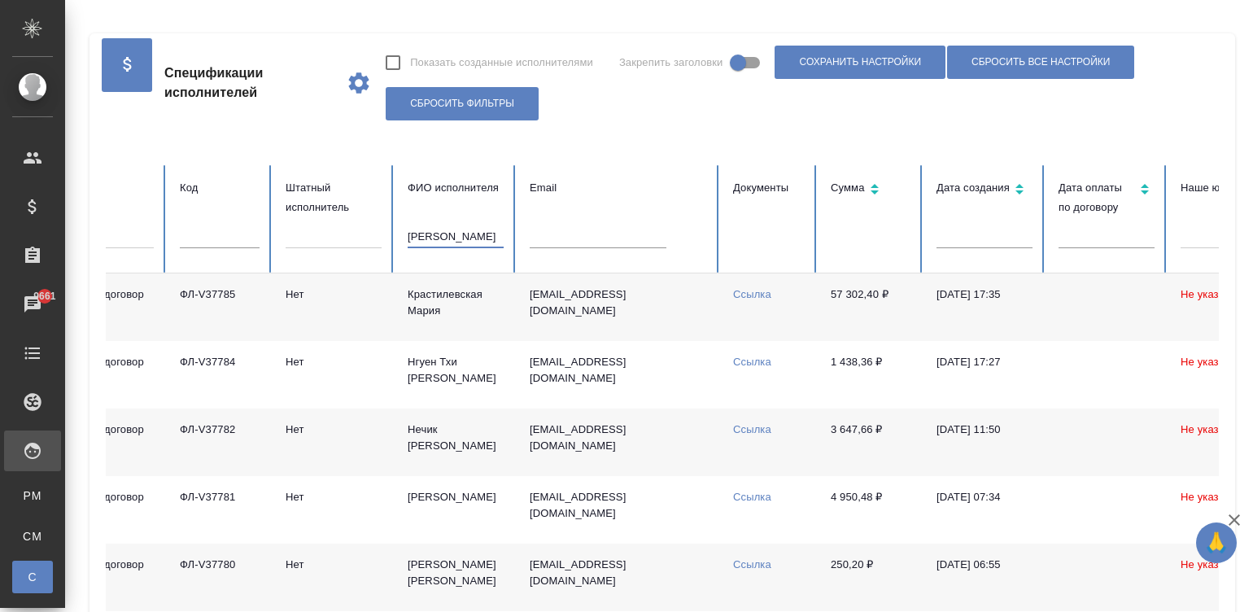
type input "шувалова"
